Goal: Find specific page/section

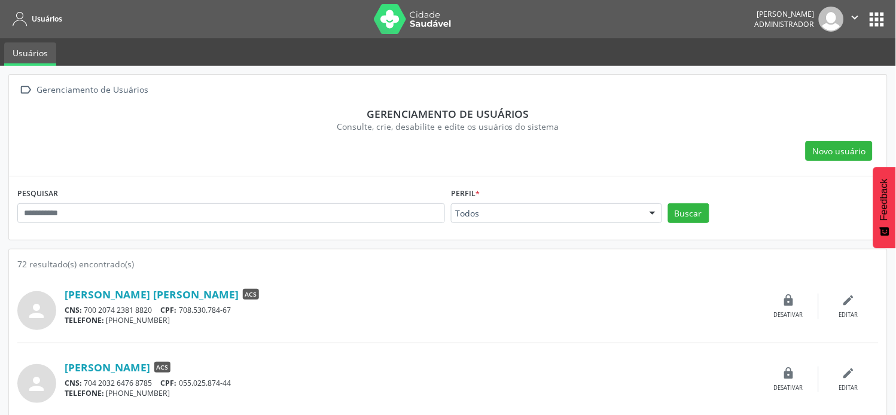
click at [648, 211] on div at bounding box center [653, 214] width 18 height 20
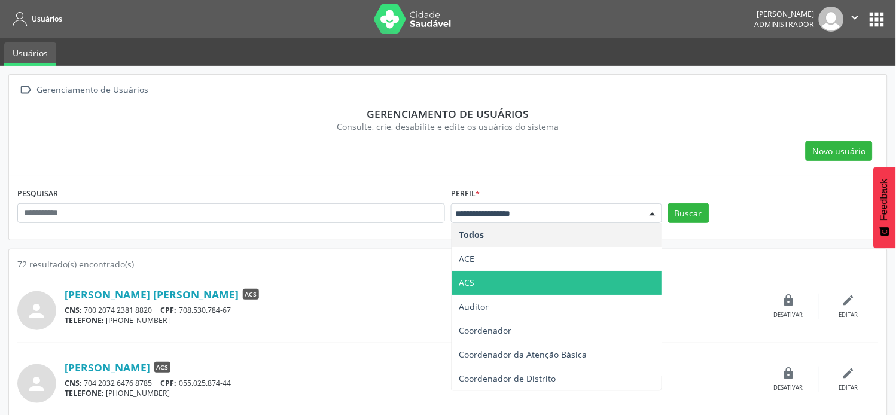
click at [498, 282] on span "ACS" at bounding box center [557, 283] width 210 height 24
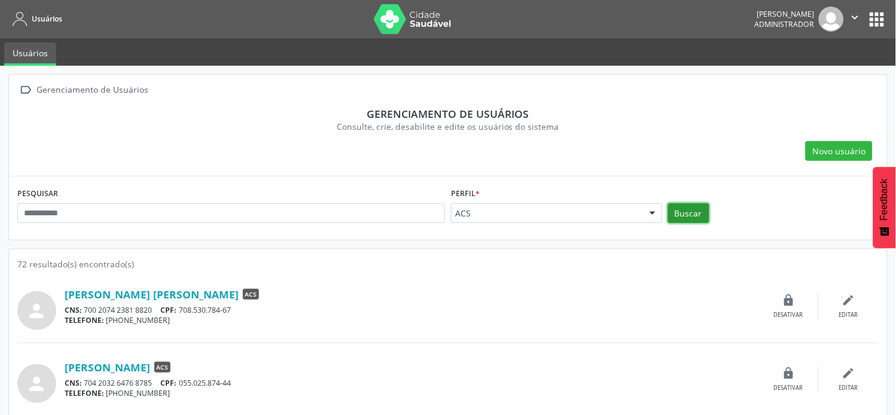
click at [686, 216] on button "Buscar" at bounding box center [688, 213] width 41 height 20
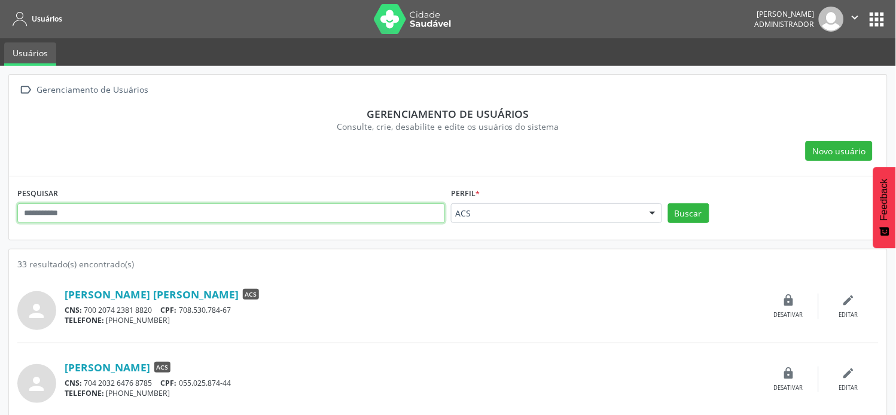
click at [351, 220] on input "text" at bounding box center [231, 213] width 428 height 20
click at [668, 203] on button "Buscar" at bounding box center [688, 213] width 41 height 20
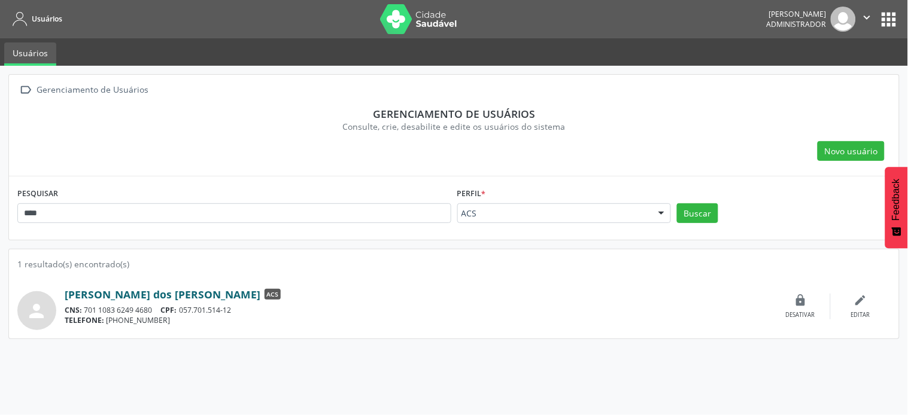
click at [178, 292] on link "[PERSON_NAME] dos [PERSON_NAME]" at bounding box center [163, 294] width 196 height 13
click at [701, 214] on button "Buscar" at bounding box center [697, 213] width 41 height 20
click at [662, 209] on div at bounding box center [661, 214] width 18 height 20
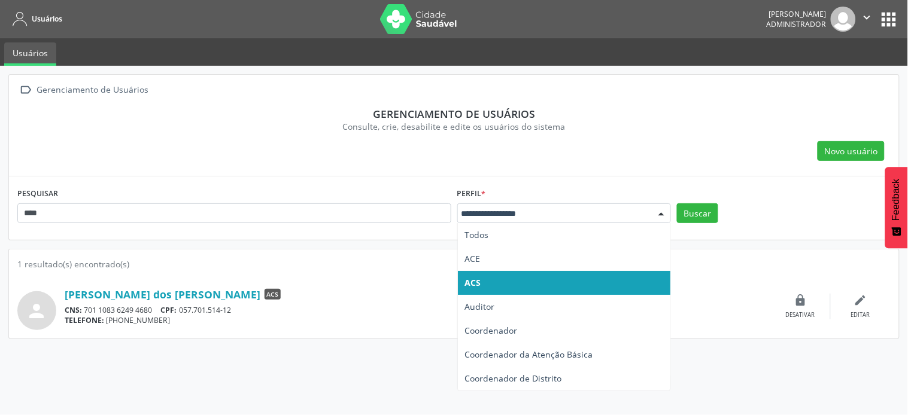
click at [510, 285] on span "ACS" at bounding box center [564, 283] width 212 height 24
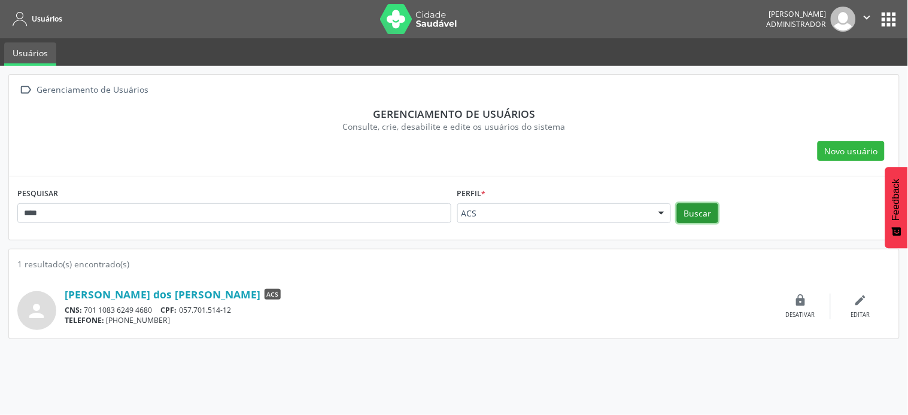
click at [703, 206] on button "Buscar" at bounding box center [697, 213] width 41 height 20
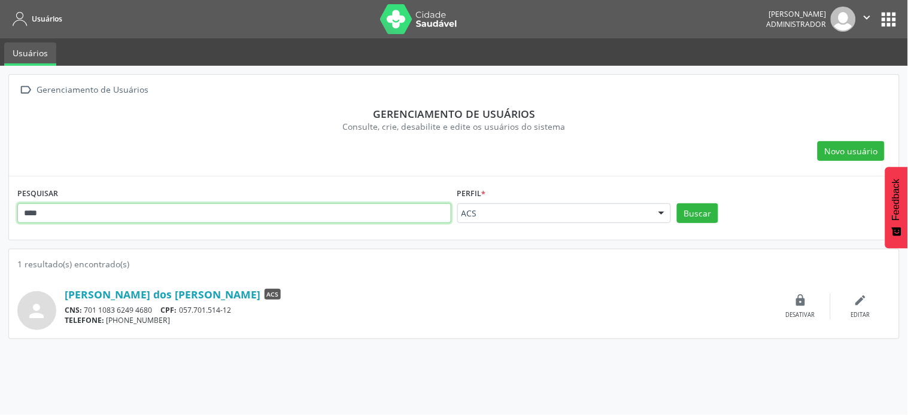
click at [377, 217] on input "****" at bounding box center [234, 213] width 434 height 20
type input "*"
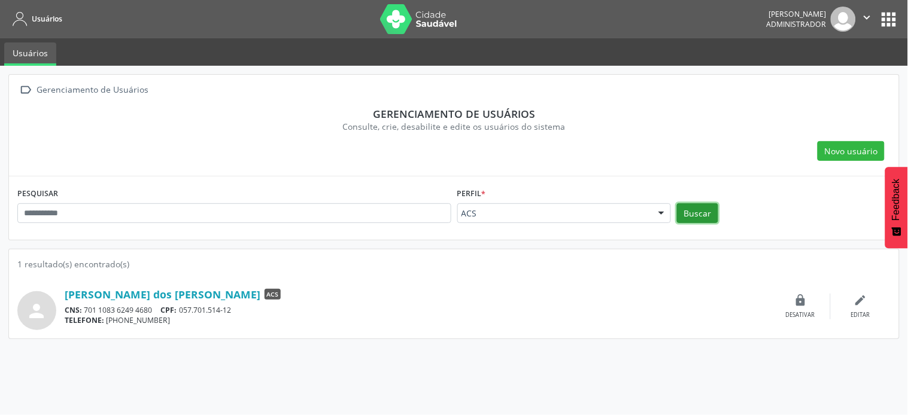
click at [702, 212] on button "Buscar" at bounding box center [697, 213] width 41 height 20
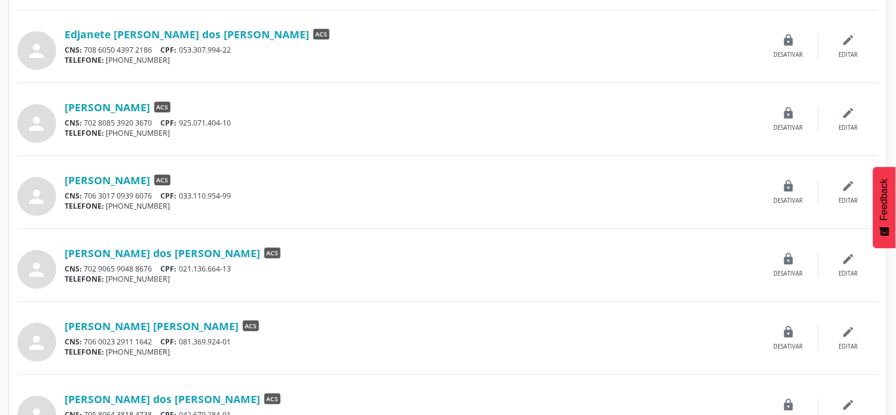
scroll to position [864, 0]
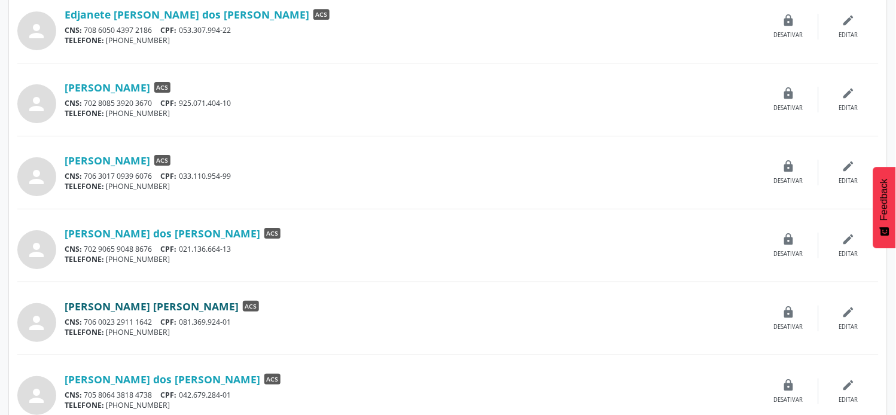
click at [177, 303] on link "[PERSON_NAME] [PERSON_NAME]" at bounding box center [152, 306] width 174 height 13
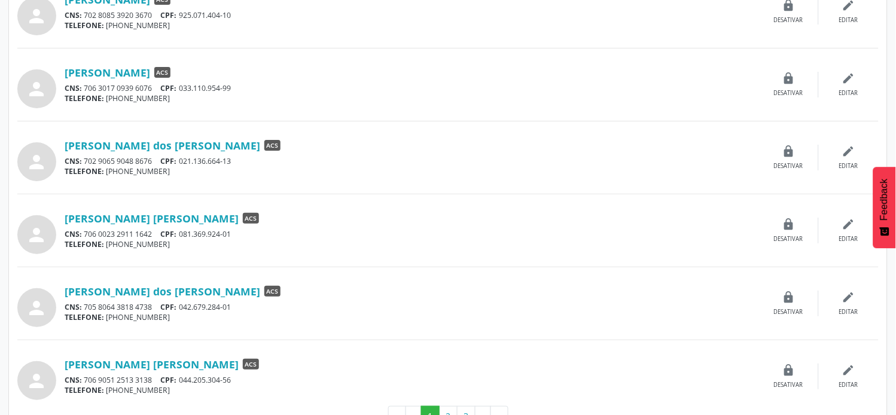
scroll to position [989, 0]
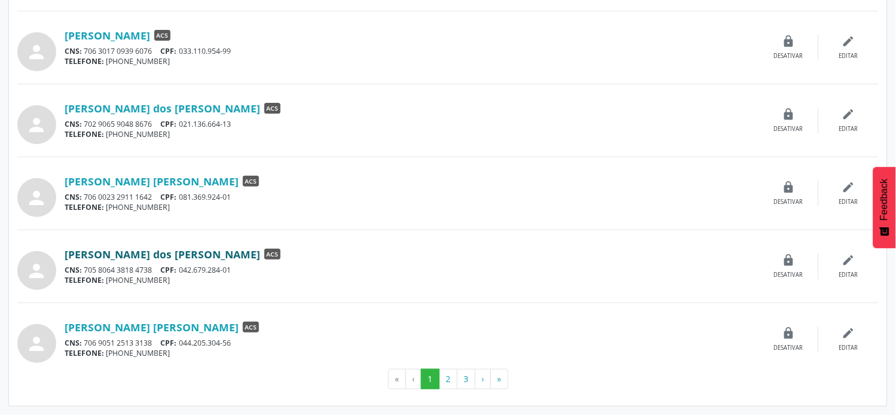
click at [176, 254] on link "[PERSON_NAME] dos [PERSON_NAME]" at bounding box center [163, 254] width 196 height 13
click at [166, 327] on link "[PERSON_NAME] [PERSON_NAME]" at bounding box center [152, 327] width 174 height 13
click at [445, 381] on button "2" at bounding box center [448, 379] width 19 height 20
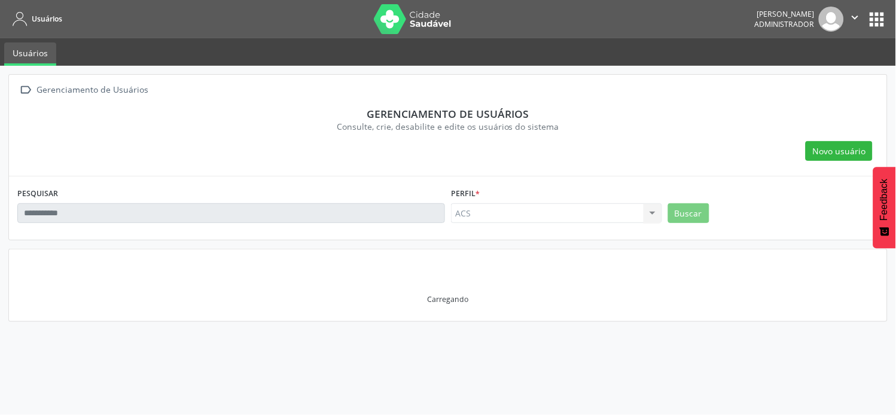
scroll to position [0, 0]
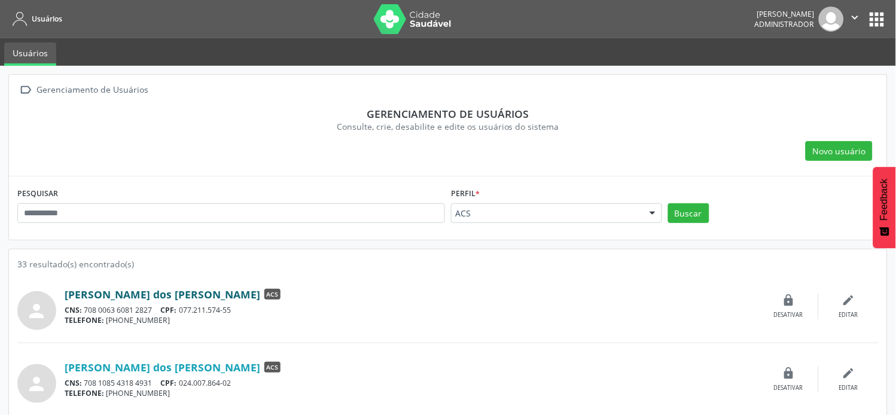
click at [165, 297] on link "[PERSON_NAME] dos [PERSON_NAME]" at bounding box center [163, 294] width 196 height 13
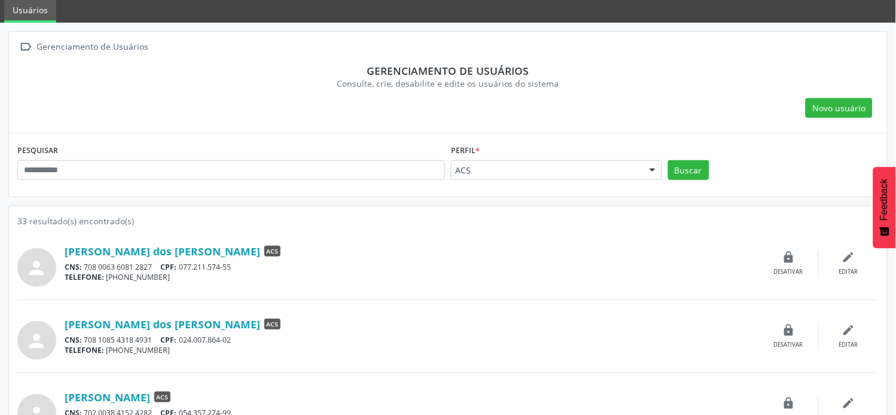
scroll to position [66, 0]
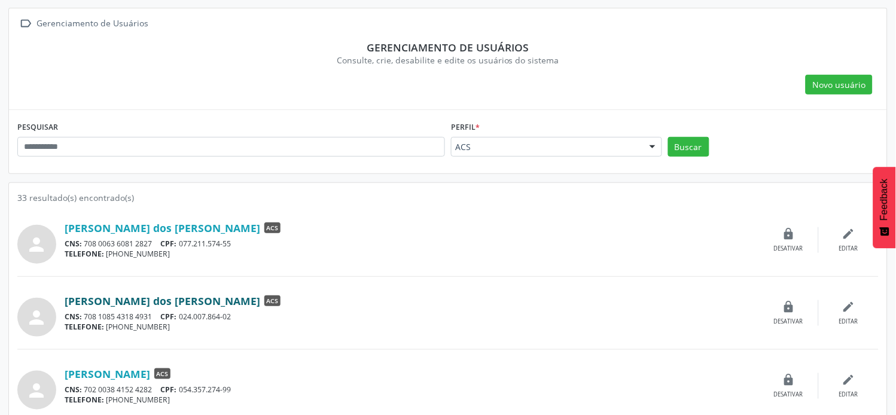
click at [154, 300] on link "[PERSON_NAME] dos [PERSON_NAME]" at bounding box center [163, 300] width 196 height 13
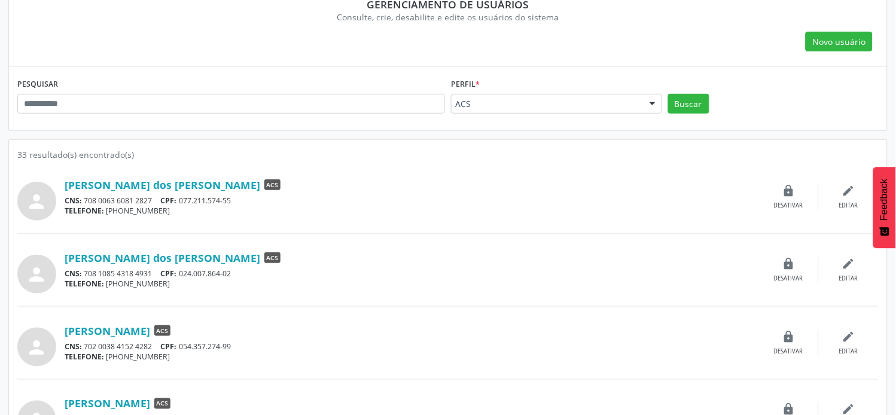
scroll to position [133, 0]
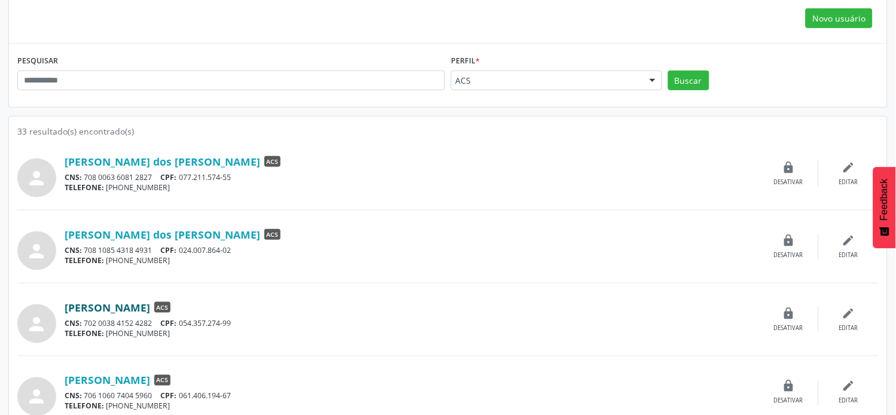
click at [150, 308] on link "[PERSON_NAME]" at bounding box center [108, 307] width 86 height 13
click at [150, 302] on link "[PERSON_NAME]" at bounding box center [108, 307] width 86 height 13
click at [128, 376] on link "[PERSON_NAME]" at bounding box center [108, 380] width 86 height 13
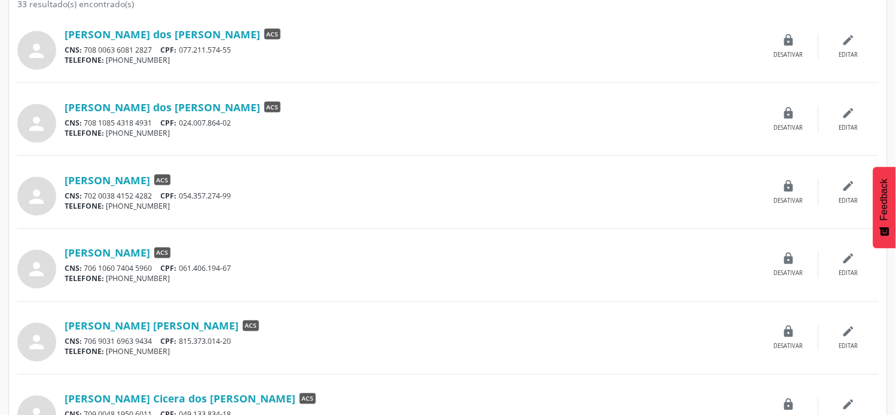
scroll to position [266, 0]
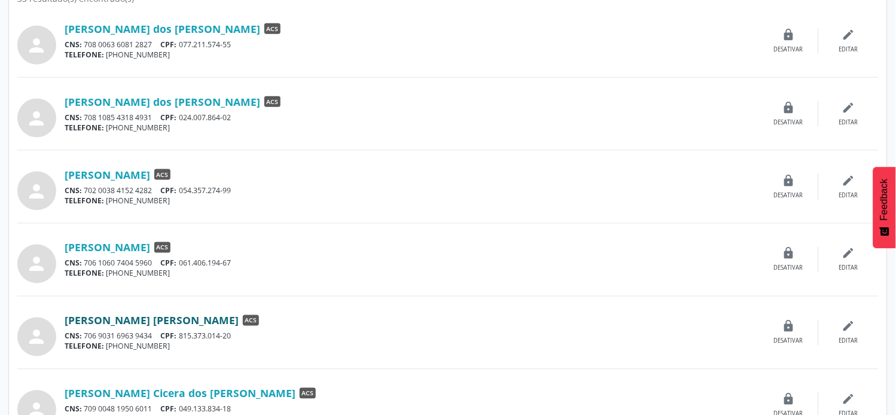
click at [147, 325] on link "[PERSON_NAME] [PERSON_NAME]" at bounding box center [152, 320] width 174 height 13
